Goal: Task Accomplishment & Management: Use online tool/utility

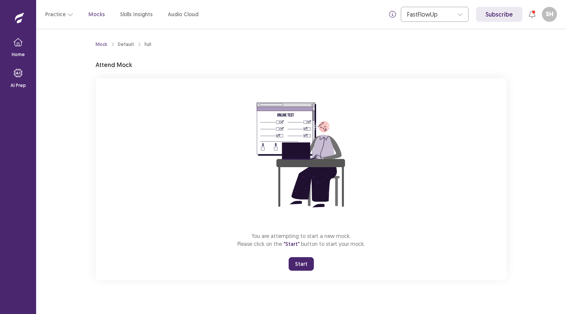
click at [301, 263] on button "Start" at bounding box center [301, 264] width 25 height 14
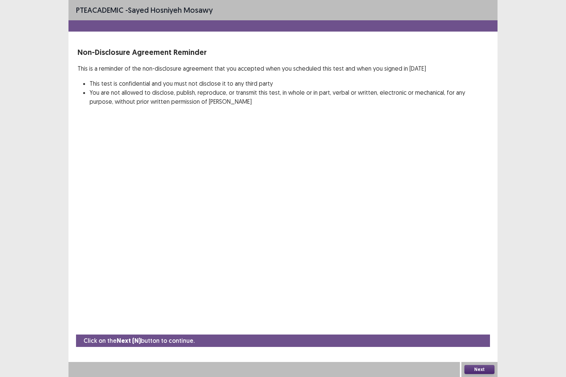
click at [467, 313] on button "Next" at bounding box center [479, 369] width 30 height 9
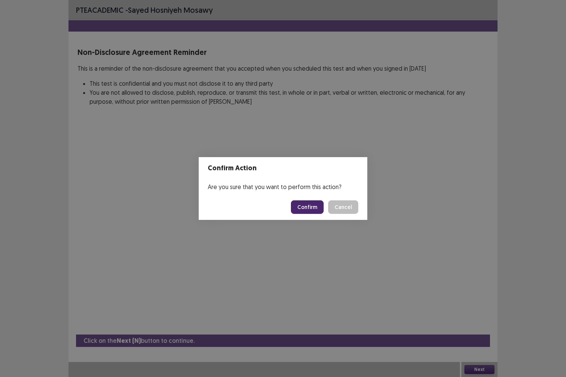
click at [301, 205] on button "Confirm" at bounding box center [307, 208] width 33 height 14
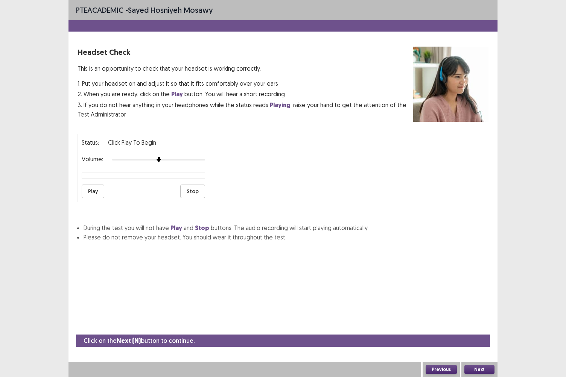
click at [482, 313] on button "Next" at bounding box center [479, 369] width 30 height 9
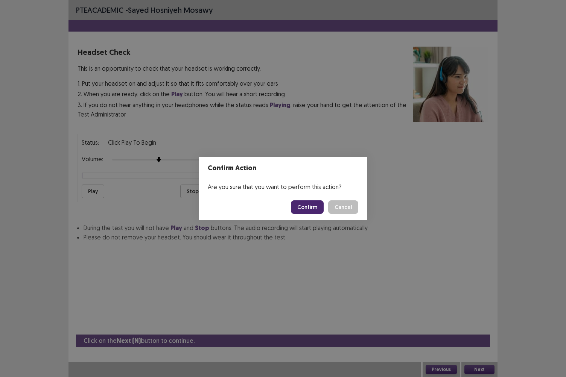
click at [309, 201] on button "Confirm" at bounding box center [307, 208] width 33 height 14
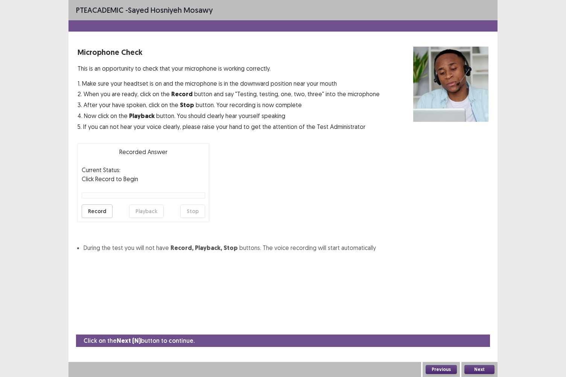
click at [476, 313] on button "Next" at bounding box center [479, 369] width 30 height 9
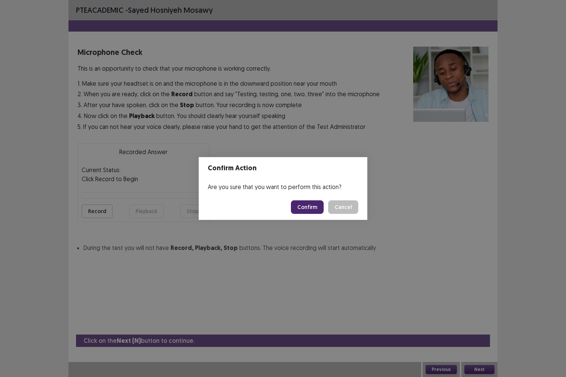
click at [311, 208] on button "Confirm" at bounding box center [307, 208] width 33 height 14
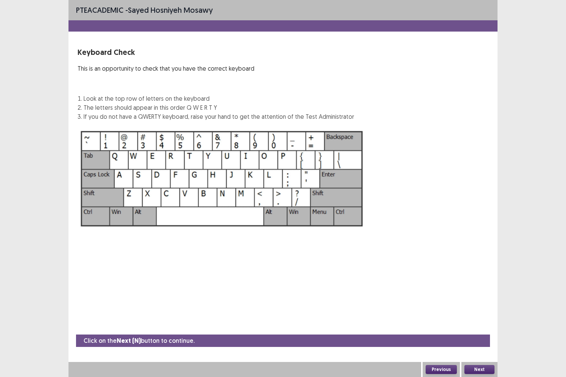
click at [480, 313] on button "Next" at bounding box center [479, 369] width 30 height 9
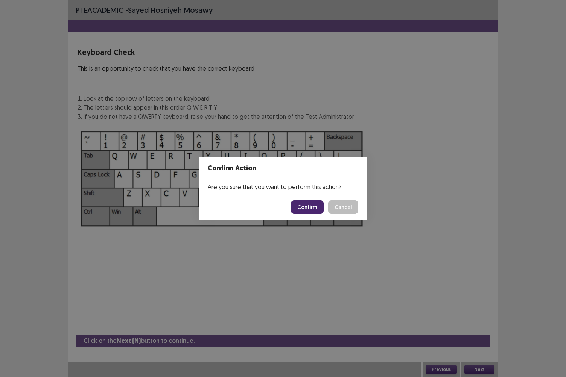
click at [309, 201] on button "Confirm" at bounding box center [307, 208] width 33 height 14
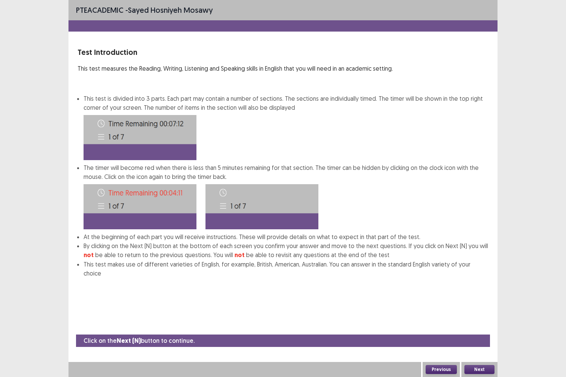
click at [492, 313] on button "Next" at bounding box center [479, 369] width 30 height 9
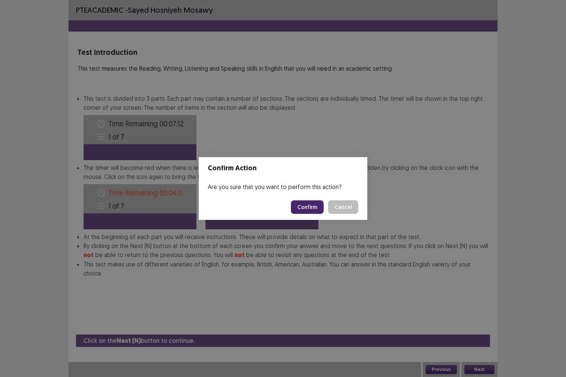
click at [312, 206] on button "Confirm" at bounding box center [307, 208] width 33 height 14
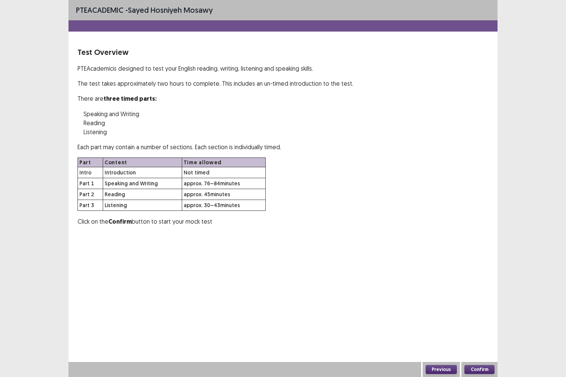
click at [480, 313] on button "Confirm" at bounding box center [479, 369] width 30 height 9
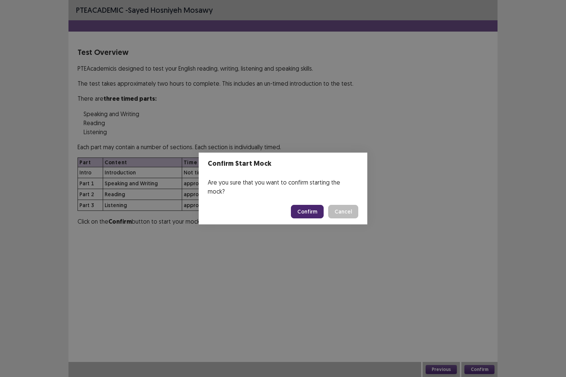
click at [301, 208] on button "Confirm" at bounding box center [307, 212] width 33 height 14
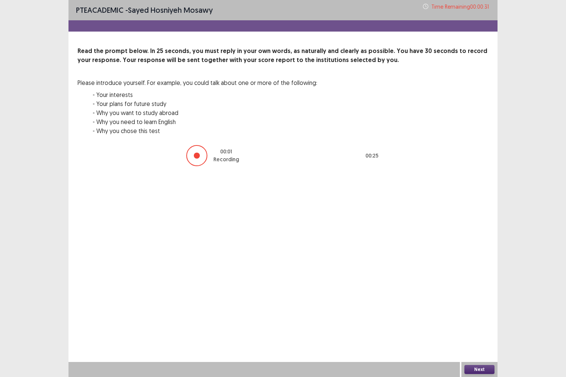
click at [476, 313] on button "Next" at bounding box center [479, 369] width 30 height 9
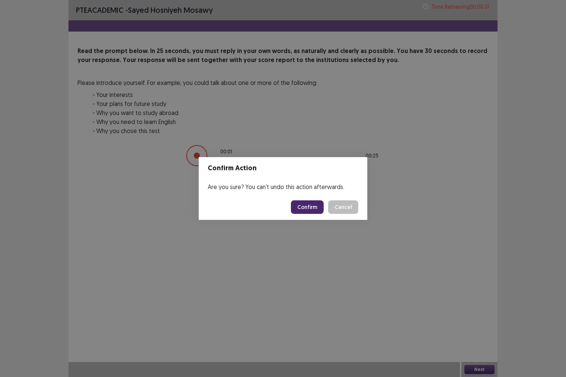
click at [313, 208] on button "Confirm" at bounding box center [307, 208] width 33 height 14
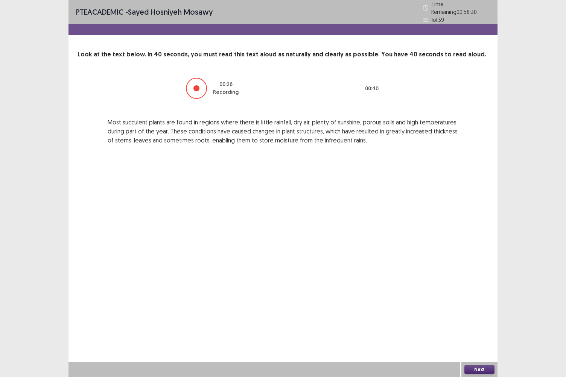
click at [480, 313] on button "Next" at bounding box center [479, 369] width 30 height 9
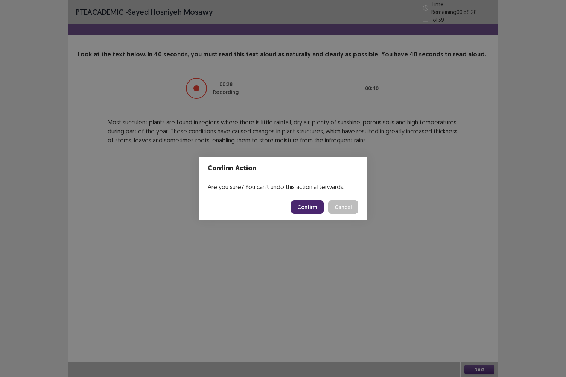
click at [312, 207] on button "Confirm" at bounding box center [307, 208] width 33 height 14
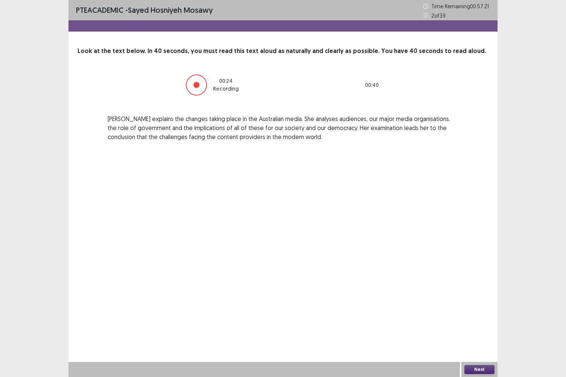
click at [479, 313] on button "Next" at bounding box center [479, 369] width 30 height 9
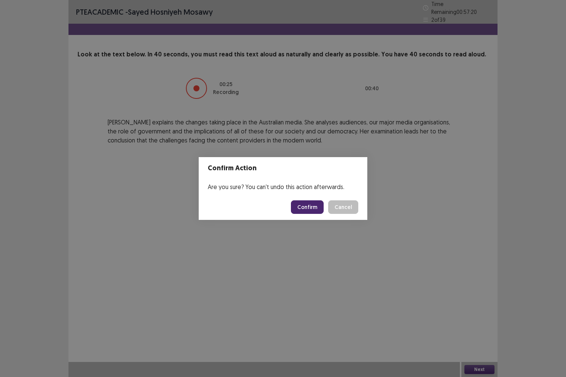
click at [310, 208] on button "Confirm" at bounding box center [307, 208] width 33 height 14
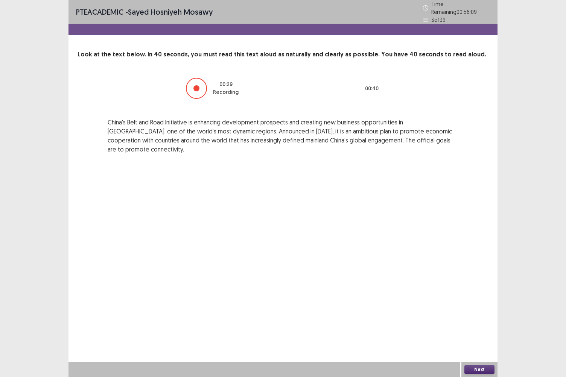
click at [474, 313] on button "Next" at bounding box center [479, 369] width 30 height 9
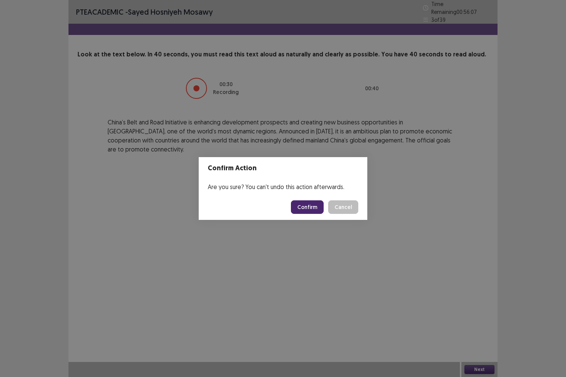
click at [309, 201] on button "Confirm" at bounding box center [307, 208] width 33 height 14
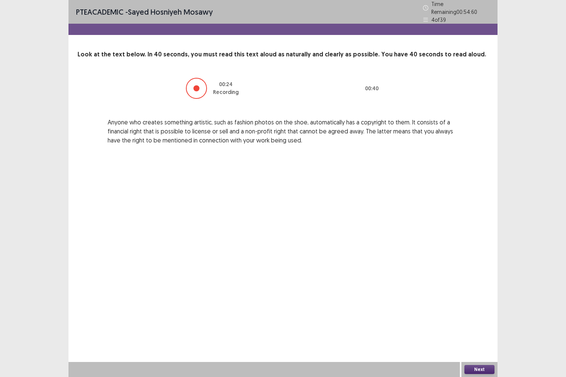
click at [479, 313] on button "Next" at bounding box center [479, 369] width 30 height 9
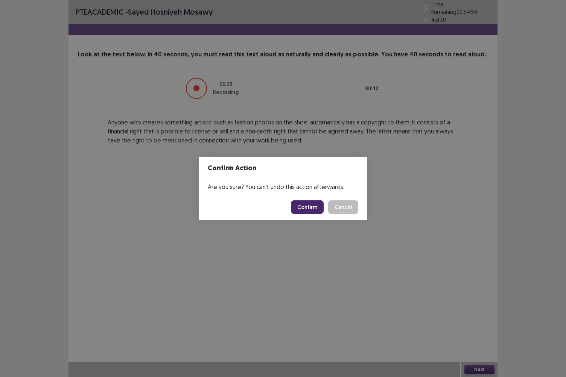
click at [310, 206] on button "Confirm" at bounding box center [307, 208] width 33 height 14
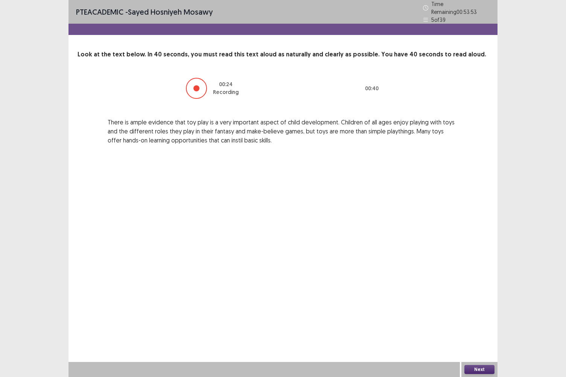
click at [481, 313] on button "Next" at bounding box center [479, 369] width 30 height 9
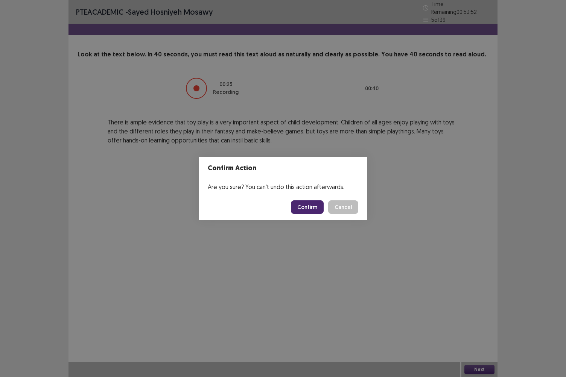
click at [315, 208] on button "Confirm" at bounding box center [307, 208] width 33 height 14
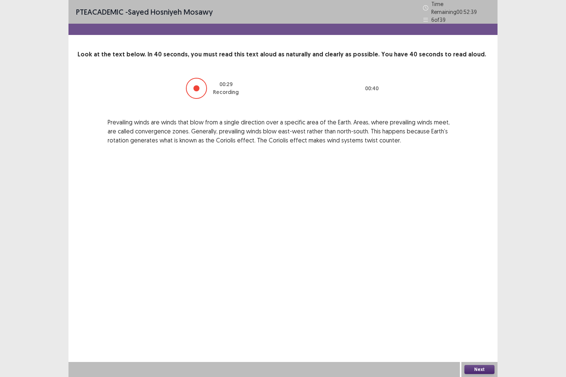
click at [485, 313] on button "Next" at bounding box center [479, 369] width 30 height 9
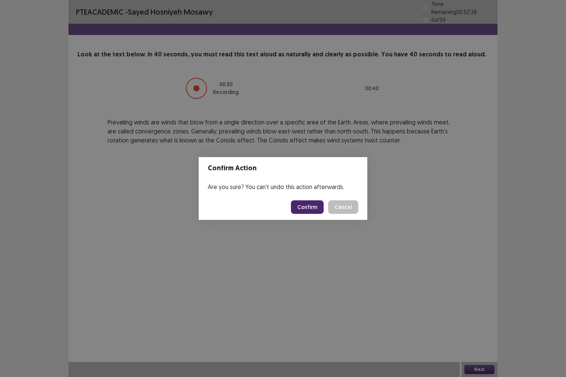
click at [317, 207] on button "Confirm" at bounding box center [307, 208] width 33 height 14
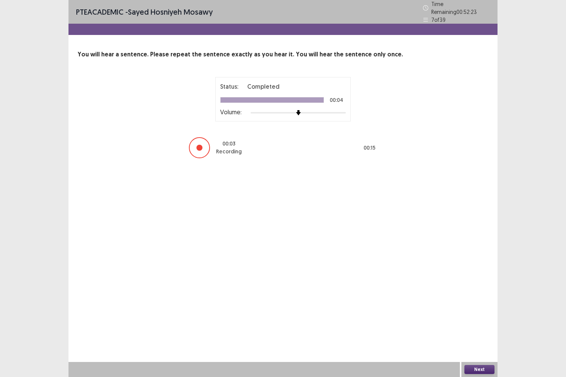
click at [475, 313] on button "Next" at bounding box center [479, 369] width 30 height 9
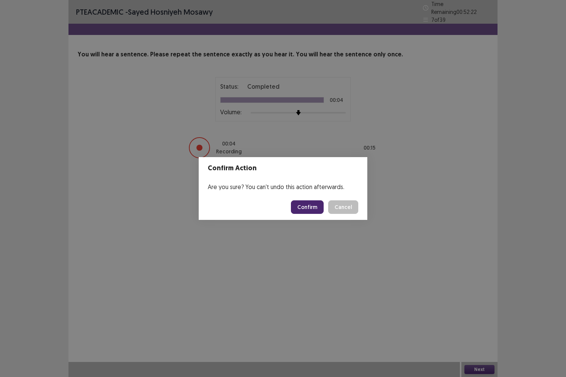
click at [307, 202] on button "Confirm" at bounding box center [307, 208] width 33 height 14
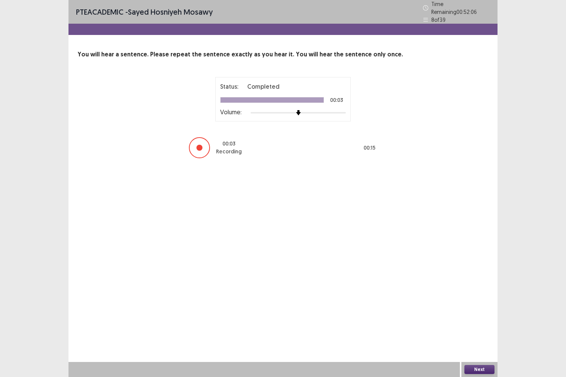
click at [475, 313] on button "Next" at bounding box center [479, 369] width 30 height 9
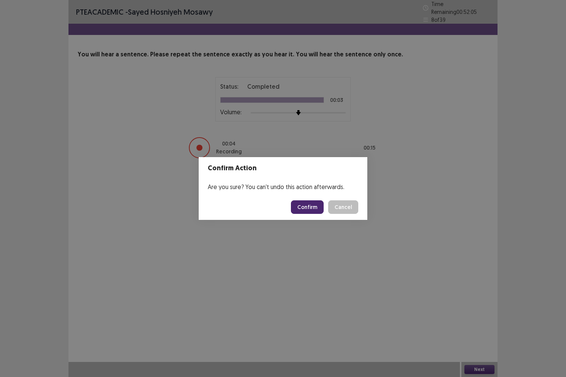
click at [310, 208] on button "Confirm" at bounding box center [307, 208] width 33 height 14
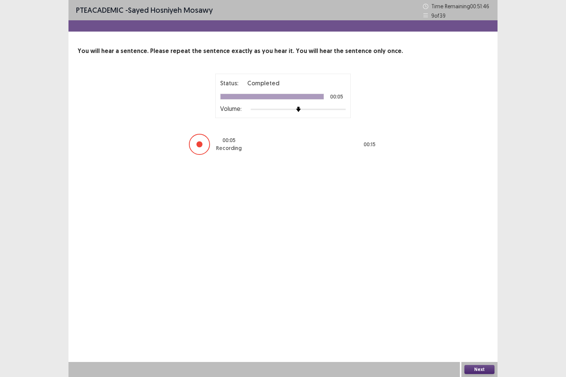
click at [476, 313] on button "Next" at bounding box center [479, 369] width 30 height 9
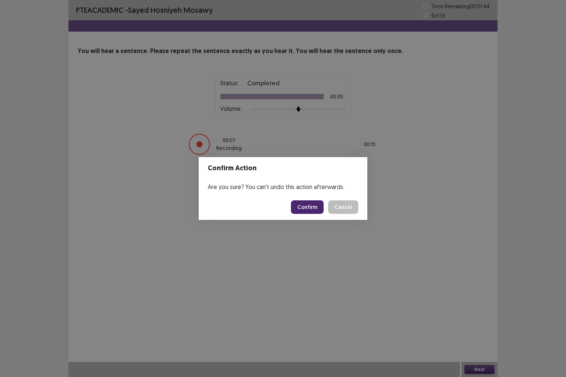
click at [312, 209] on button "Confirm" at bounding box center [307, 208] width 33 height 14
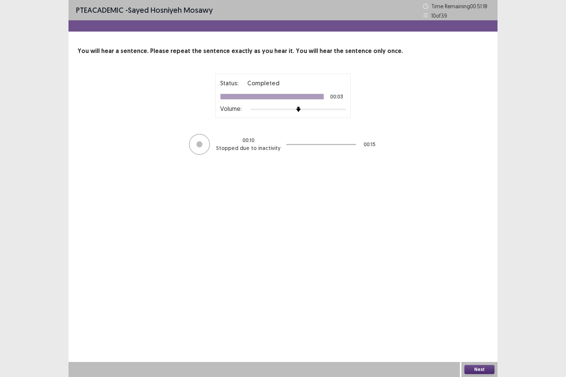
click at [471, 313] on button "Next" at bounding box center [479, 369] width 30 height 9
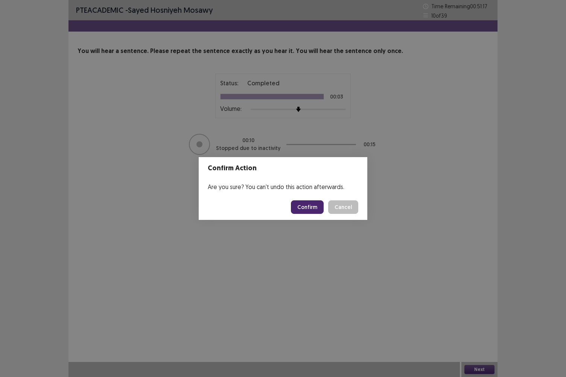
click at [312, 206] on button "Confirm" at bounding box center [307, 208] width 33 height 14
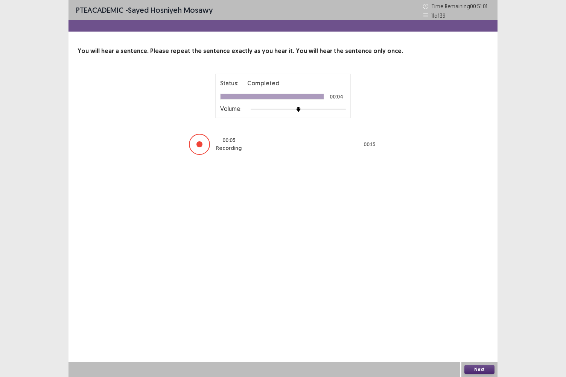
click at [474, 313] on button "Next" at bounding box center [479, 369] width 30 height 9
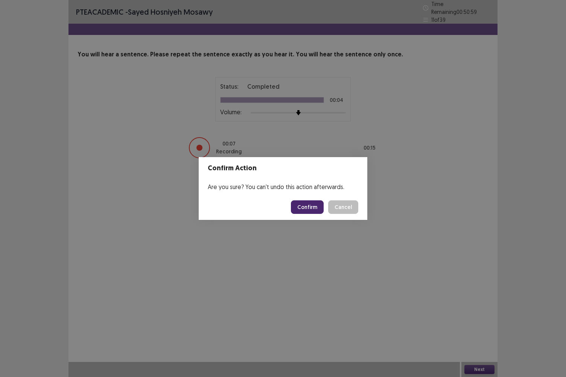
click at [307, 208] on button "Confirm" at bounding box center [307, 208] width 33 height 14
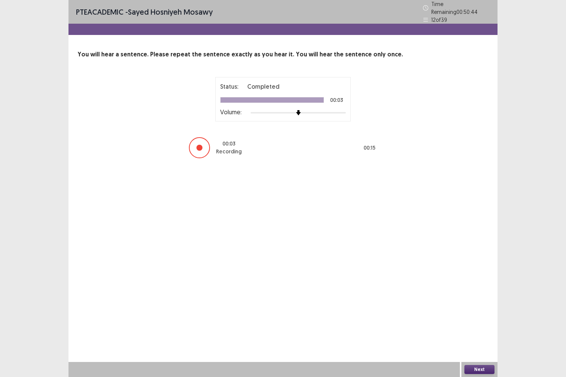
click at [476, 313] on button "Next" at bounding box center [479, 369] width 30 height 9
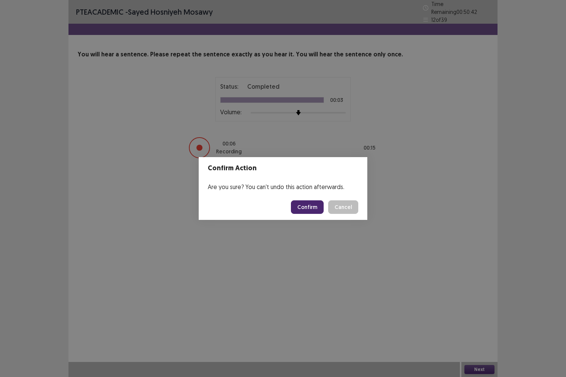
click at [309, 205] on button "Confirm" at bounding box center [307, 208] width 33 height 14
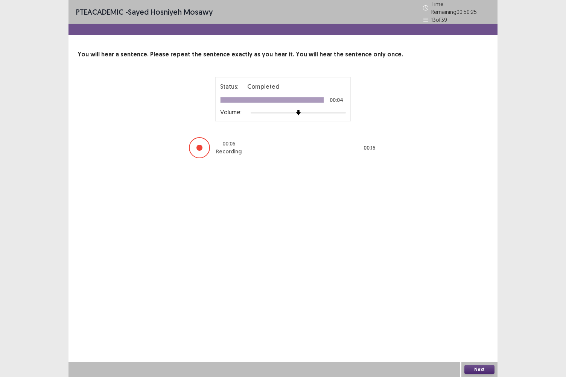
click at [483, 313] on button "Next" at bounding box center [479, 369] width 30 height 9
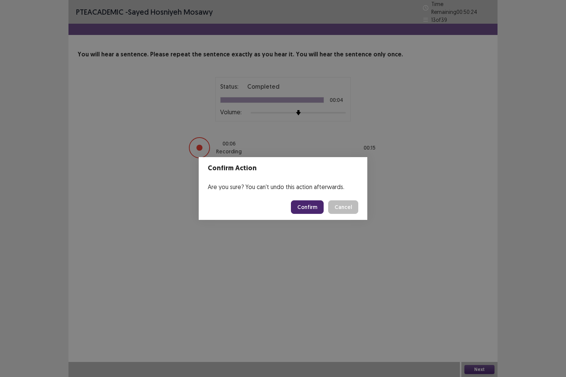
click at [318, 207] on button "Confirm" at bounding box center [307, 208] width 33 height 14
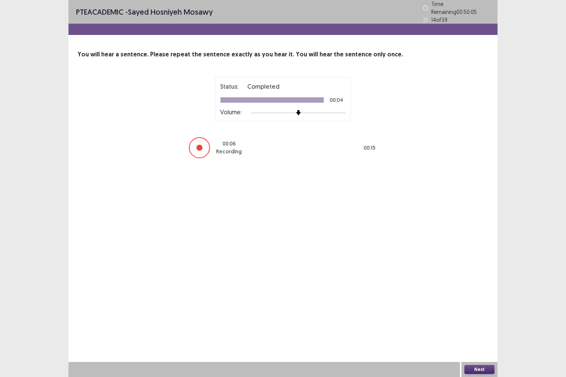
click at [473, 313] on button "Next" at bounding box center [479, 369] width 30 height 9
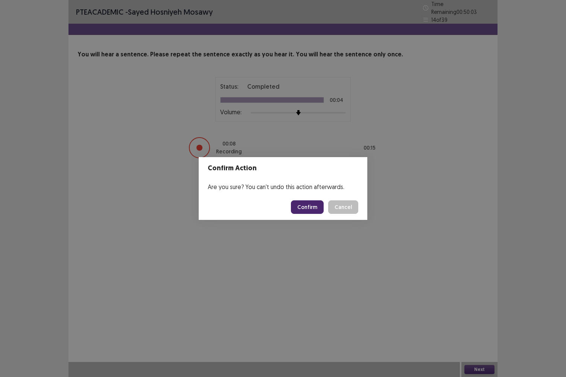
click at [309, 210] on button "Confirm" at bounding box center [307, 208] width 33 height 14
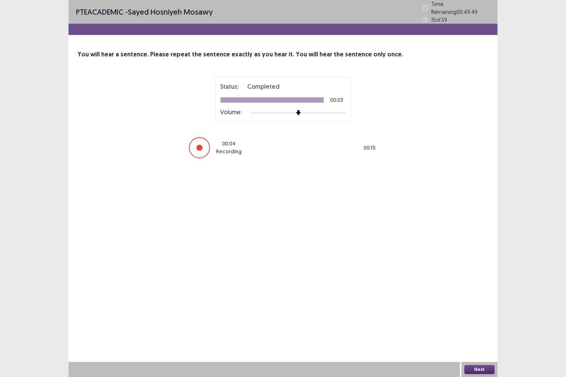
click at [470, 313] on button "Next" at bounding box center [479, 369] width 30 height 9
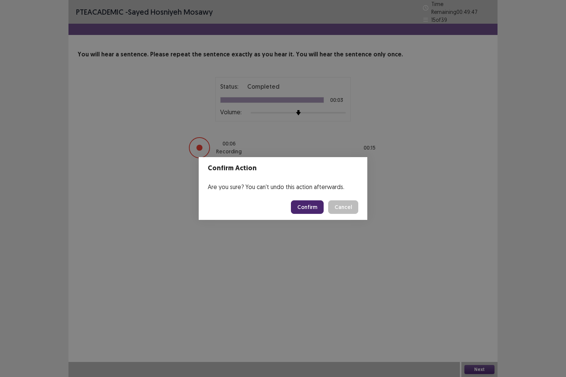
click at [313, 208] on button "Confirm" at bounding box center [307, 208] width 33 height 14
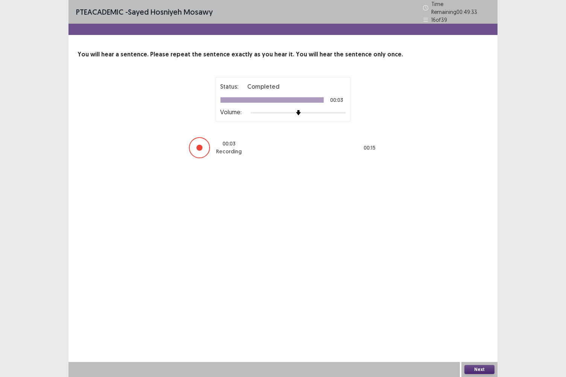
click at [467, 313] on button "Next" at bounding box center [479, 369] width 30 height 9
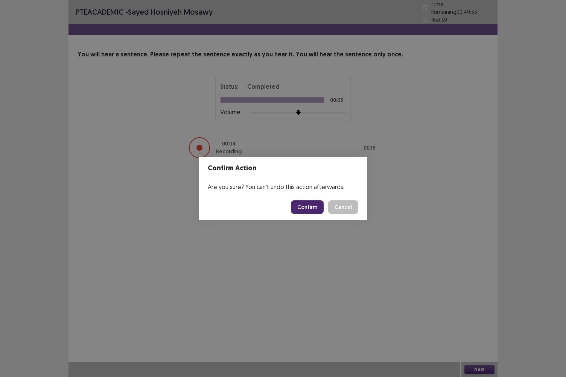
click at [306, 208] on button "Confirm" at bounding box center [307, 208] width 33 height 14
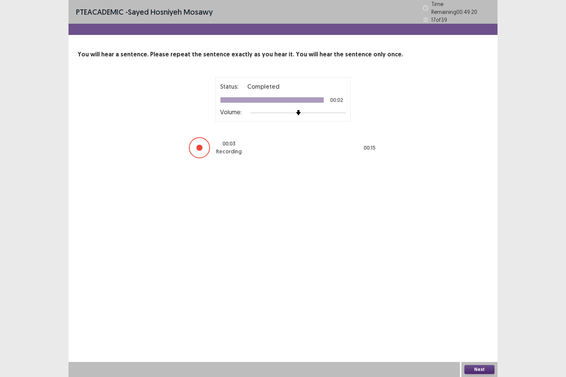
click at [481, 313] on button "Next" at bounding box center [479, 369] width 30 height 9
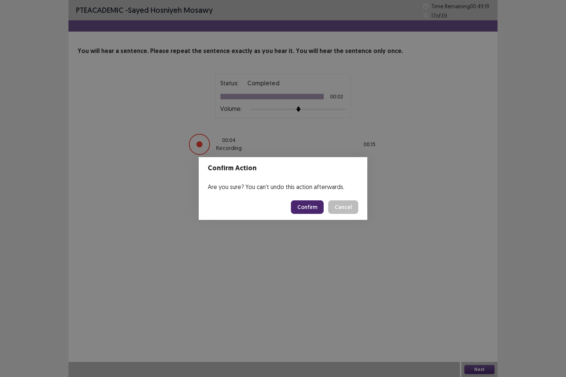
click at [311, 207] on button "Confirm" at bounding box center [307, 208] width 33 height 14
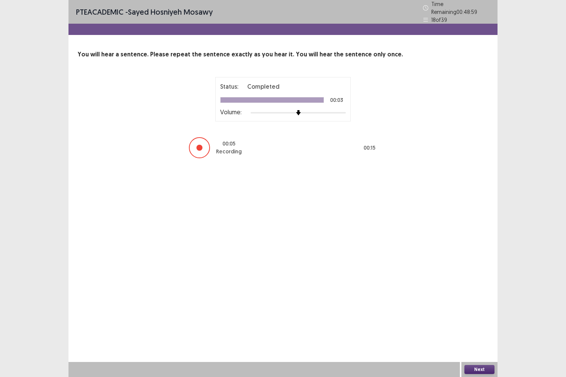
click at [475, 313] on button "Next" at bounding box center [479, 369] width 30 height 9
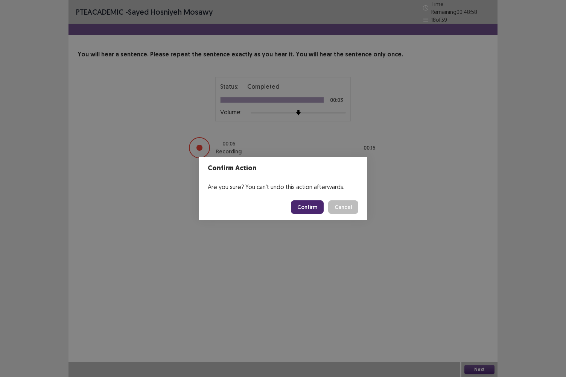
click at [311, 204] on button "Confirm" at bounding box center [307, 208] width 33 height 14
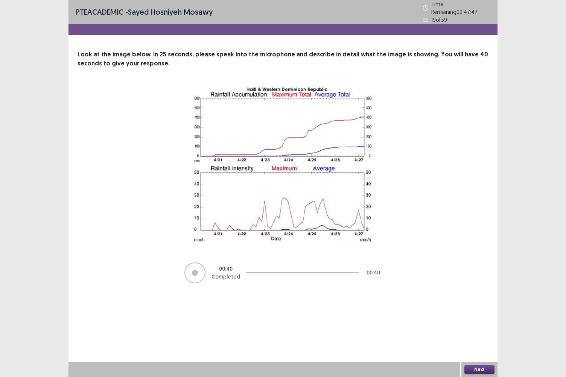
click at [484, 313] on button "Next" at bounding box center [479, 369] width 30 height 9
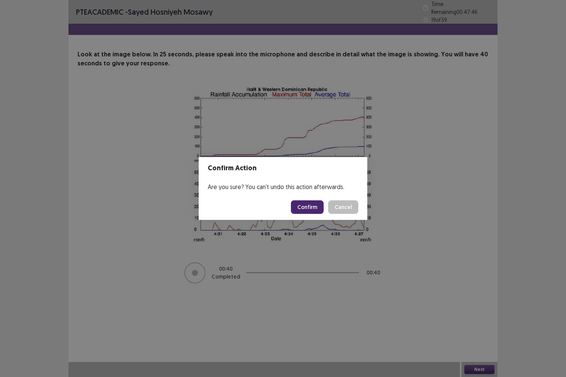
click at [316, 208] on button "Confirm" at bounding box center [307, 208] width 33 height 14
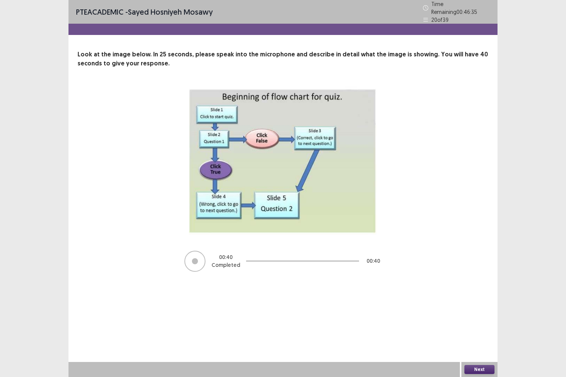
click at [487, 313] on button "Next" at bounding box center [479, 369] width 30 height 9
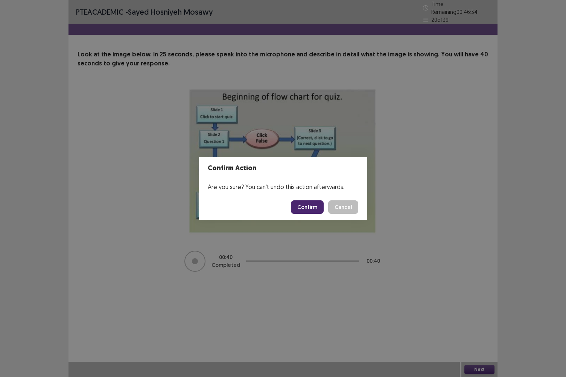
click at [311, 211] on button "Confirm" at bounding box center [307, 208] width 33 height 14
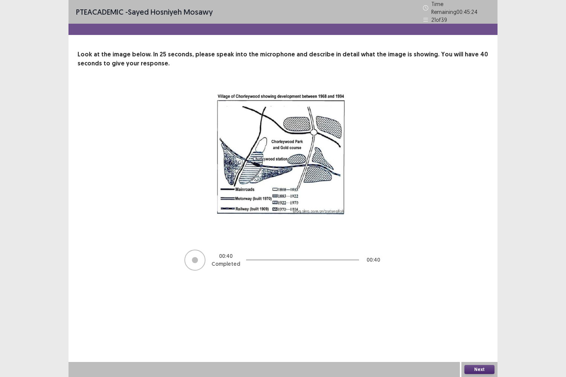
click at [485, 313] on button "Next" at bounding box center [479, 369] width 30 height 9
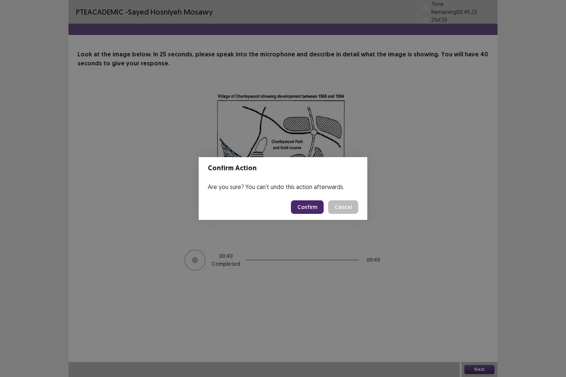
click at [312, 207] on button "Confirm" at bounding box center [307, 208] width 33 height 14
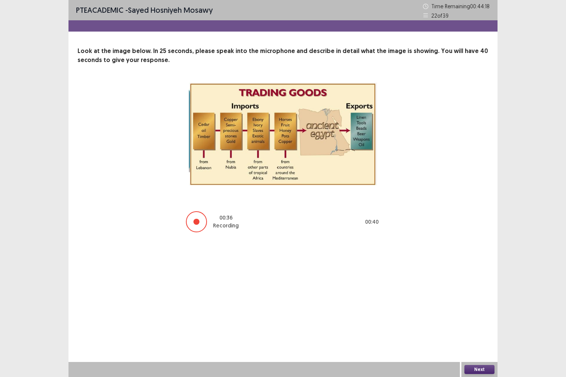
click at [487, 313] on button "Next" at bounding box center [479, 369] width 30 height 9
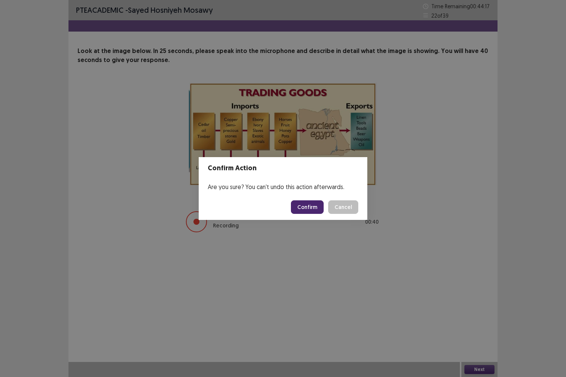
click at [310, 201] on button "Confirm" at bounding box center [307, 208] width 33 height 14
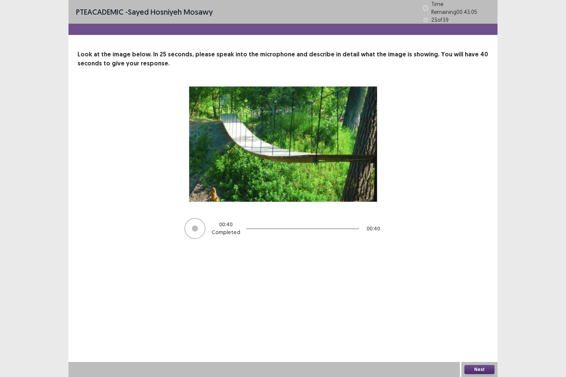
click at [470, 313] on button "Next" at bounding box center [479, 369] width 30 height 9
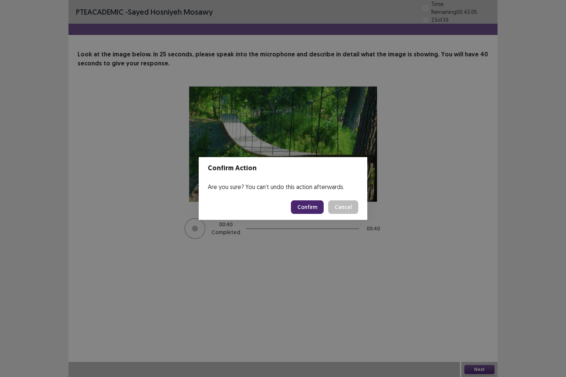
click at [310, 211] on button "Confirm" at bounding box center [307, 208] width 33 height 14
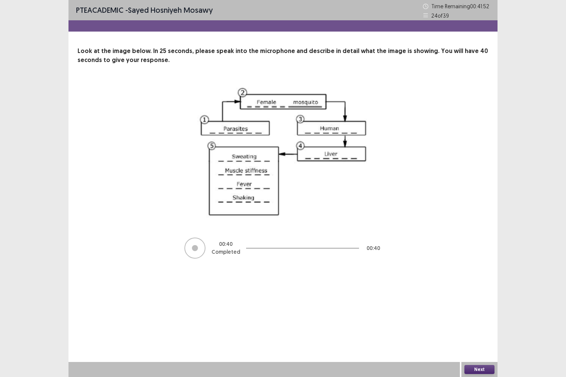
click at [488, 313] on button "Next" at bounding box center [479, 369] width 30 height 9
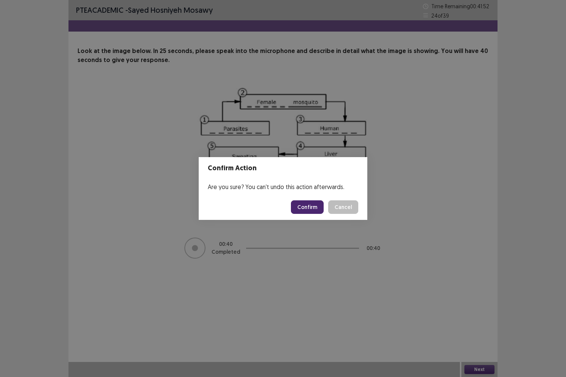
click at [315, 211] on button "Confirm" at bounding box center [307, 208] width 33 height 14
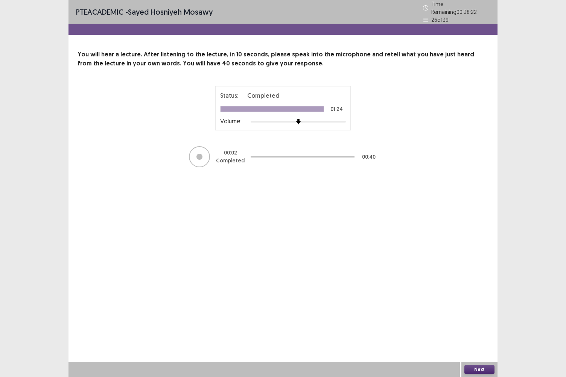
click at [200, 154] on div at bounding box center [199, 157] width 6 height 6
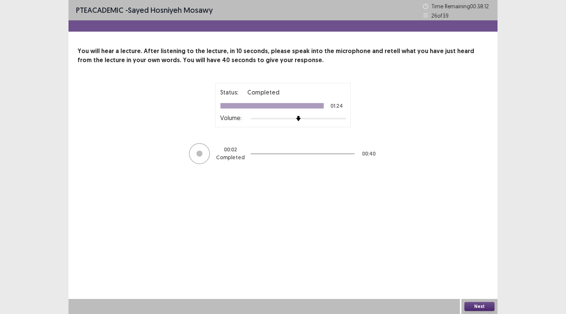
click at [483, 307] on button "Next" at bounding box center [479, 306] width 30 height 9
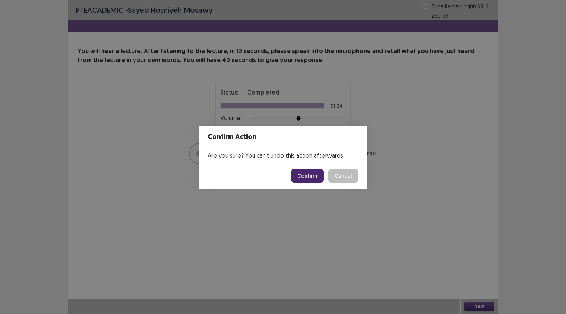
click at [312, 178] on button "Confirm" at bounding box center [307, 176] width 33 height 14
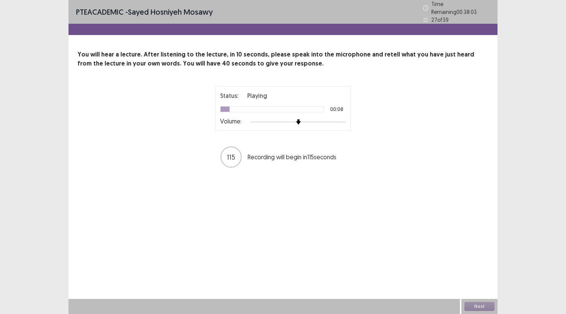
click at [312, 178] on div "PTE academic - Sayed Hosniyeh Mosawy Time Remaining 00 : 38 : 03 27 of 39 You w…" at bounding box center [282, 91] width 429 height 183
drag, startPoint x: 332, startPoint y: 173, endPoint x: 308, endPoint y: 240, distance: 70.2
click at [308, 240] on div "PTE academic - Sayed Hosniyeh Mosawy Time Remaining 00 : 37 : 39 27 of 39 You w…" at bounding box center [282, 157] width 429 height 314
